Goal: Task Accomplishment & Management: Manage account settings

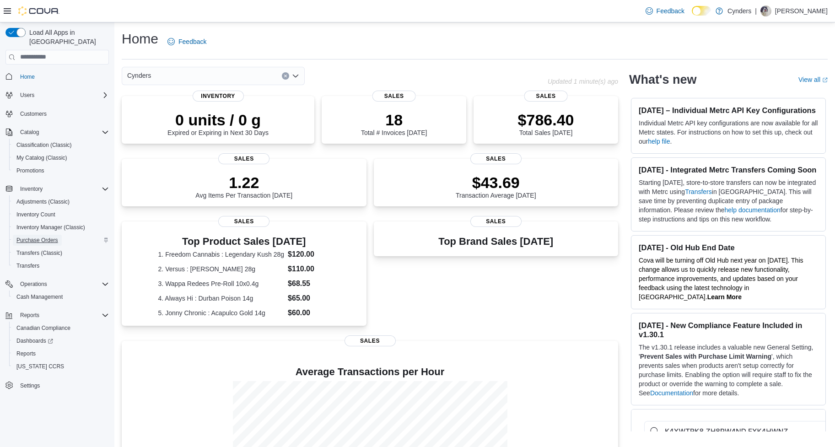
click at [48, 236] on span "Purchase Orders" at bounding box center [37, 239] width 42 height 7
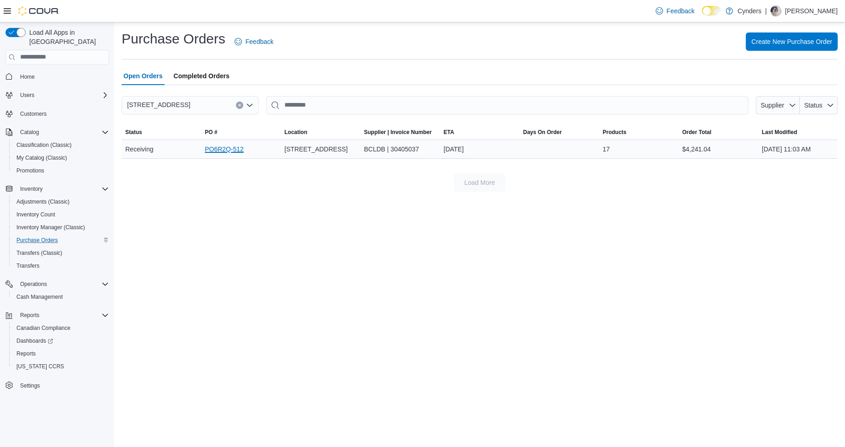
click at [213, 145] on link "PO6R2Q-512" at bounding box center [224, 149] width 39 height 11
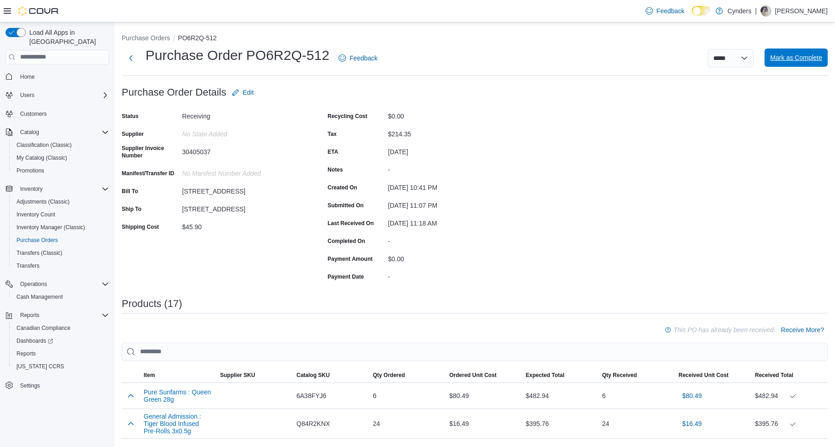
click at [804, 65] on span "Mark as Complete" at bounding box center [796, 57] width 52 height 18
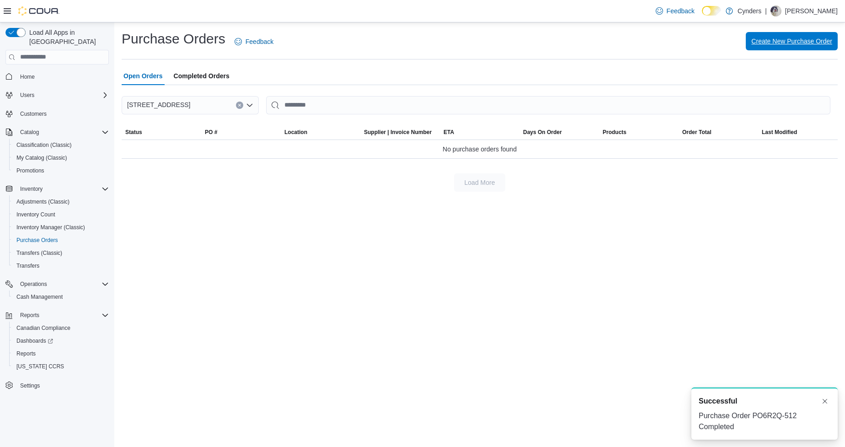
click at [783, 42] on span "Create New Purchase Order" at bounding box center [791, 41] width 81 height 9
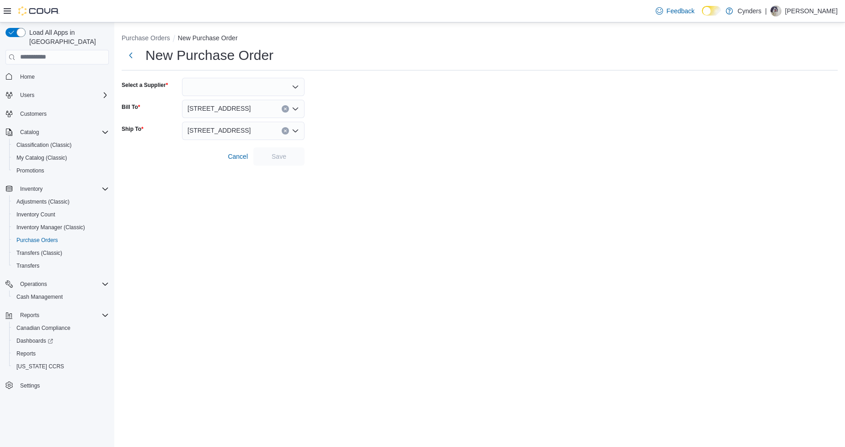
click at [221, 80] on div at bounding box center [243, 87] width 123 height 18
click at [225, 91] on div "Combo box. Selected. Combo box input. Type some text or, to display a list of c…" at bounding box center [243, 92] width 123 height 18
click at [203, 91] on div "Combo box. Selected. Combo box input. Type some text or, to display a list of c…" at bounding box center [243, 92] width 123 height 18
click at [427, 98] on form "Select a Supplier Bill To 1300 Cariboo Highway Ship To 1300 Cariboo Highway Can…" at bounding box center [480, 127] width 716 height 88
click at [296, 93] on icon "Open list of options" at bounding box center [295, 92] width 5 height 3
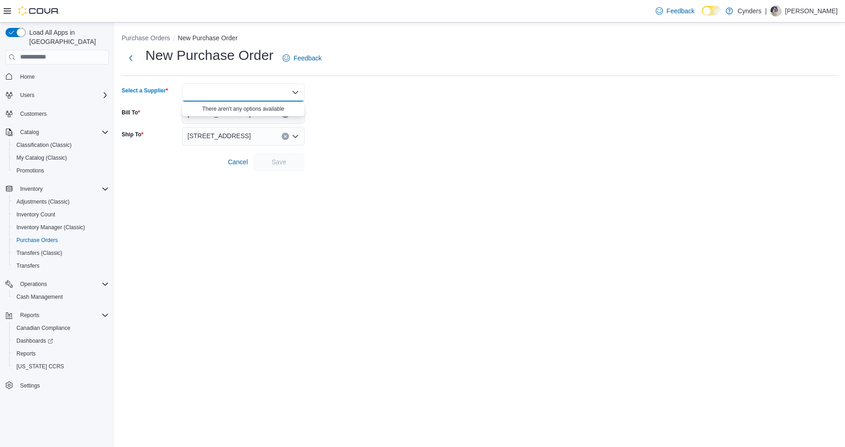
click at [296, 93] on icon "Close list of options" at bounding box center [295, 92] width 5 height 3
click at [263, 91] on div at bounding box center [243, 92] width 123 height 18
type input "*"
click at [258, 95] on div "**** Combo box. Selected. bcld. Selected. Combo box input. Type some text or, t…" at bounding box center [243, 92] width 123 height 18
type input "*"
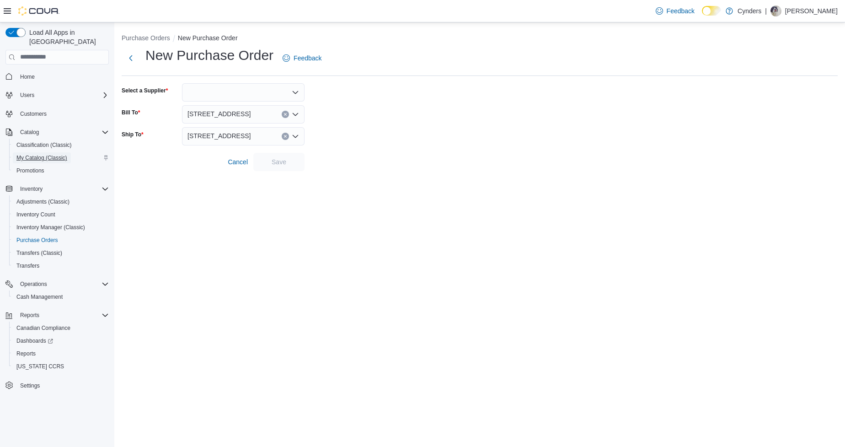
click at [54, 154] on span "My Catalog (Classic)" at bounding box center [41, 157] width 51 height 7
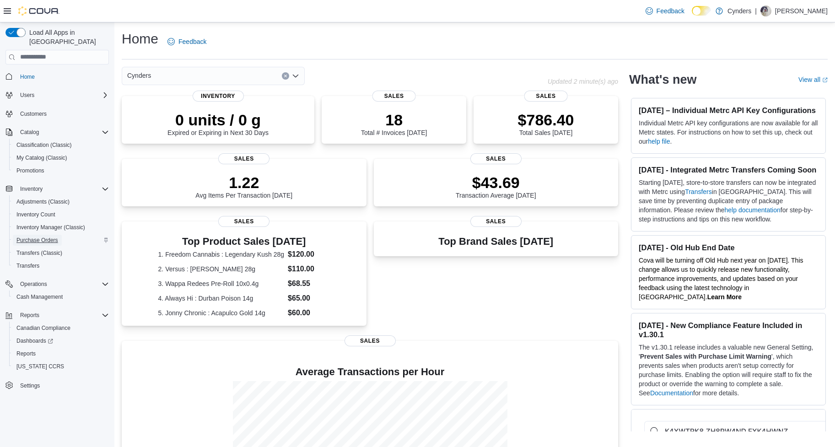
click at [51, 236] on span "Purchase Orders" at bounding box center [37, 239] width 42 height 7
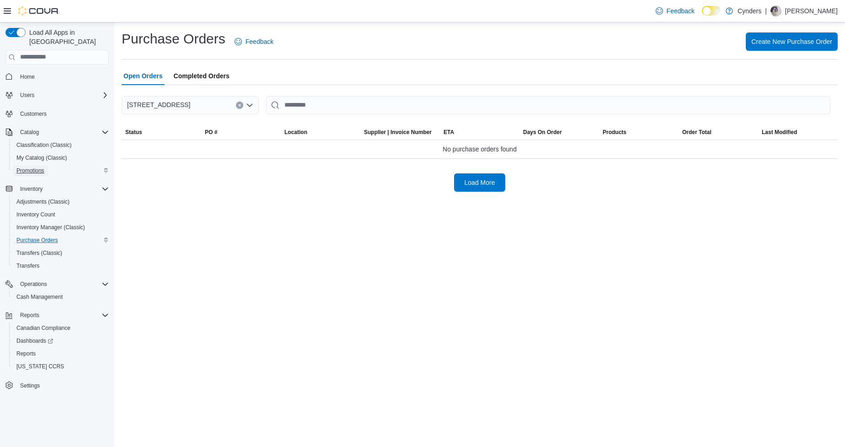
click at [41, 165] on span "Promotions" at bounding box center [30, 170] width 28 height 11
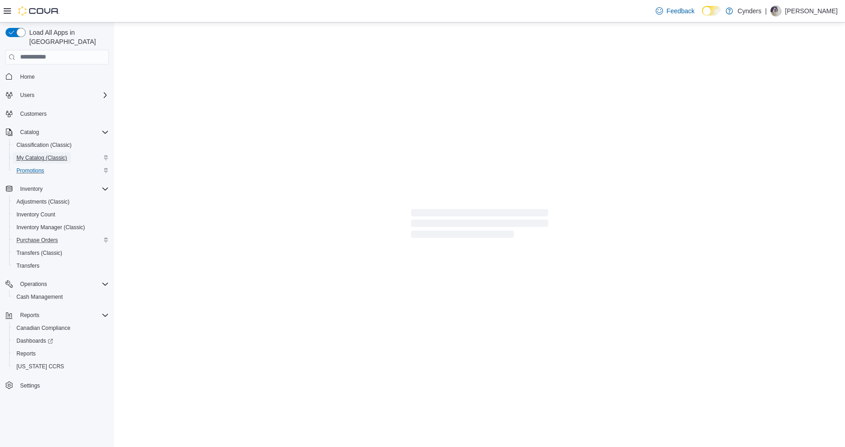
click at [49, 154] on span "My Catalog (Classic)" at bounding box center [41, 157] width 51 height 7
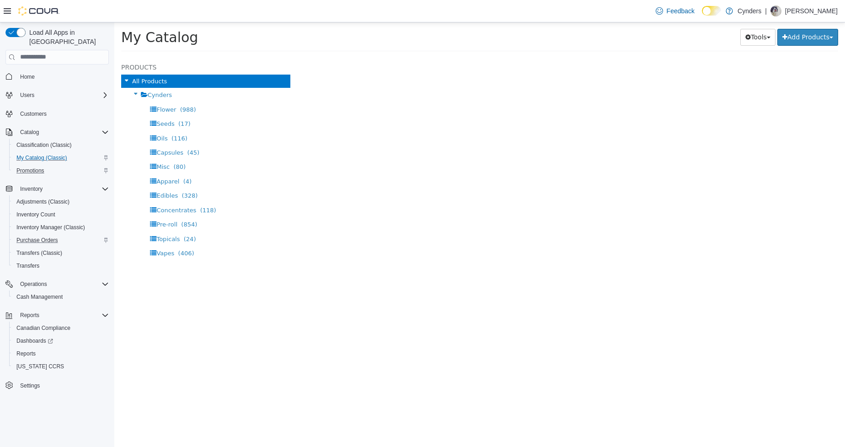
select select "**********"
